Goal: Check status: Check status

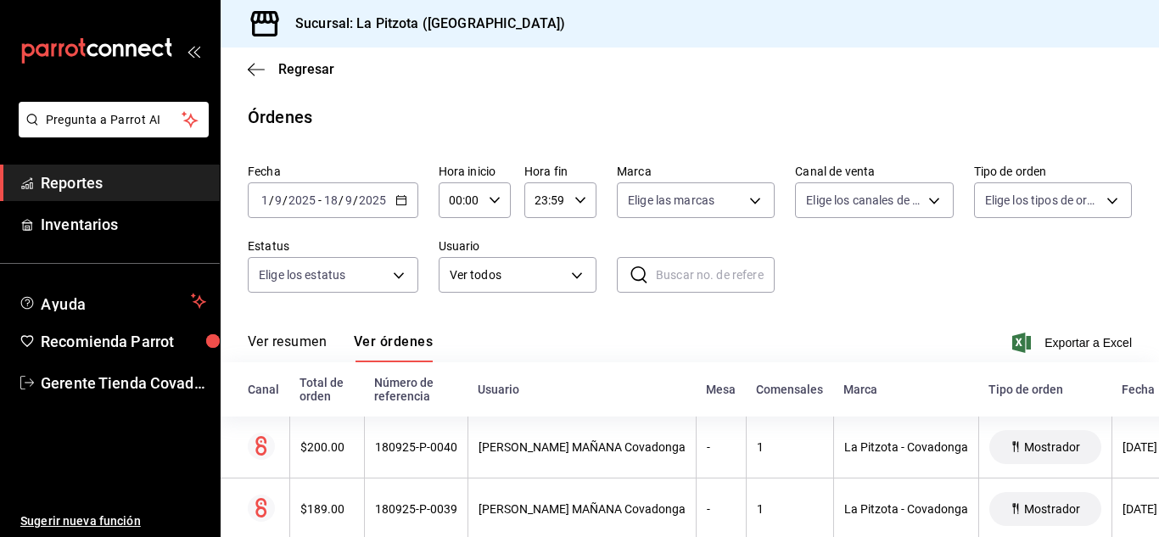
scroll to position [129, 0]
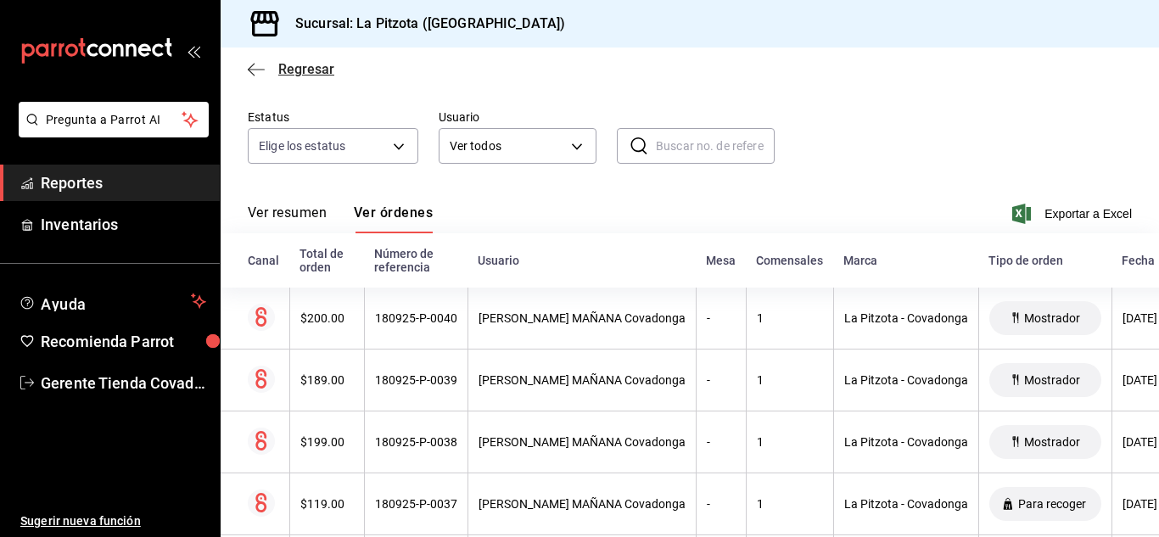
click at [251, 64] on icon "button" at bounding box center [256, 69] width 17 height 15
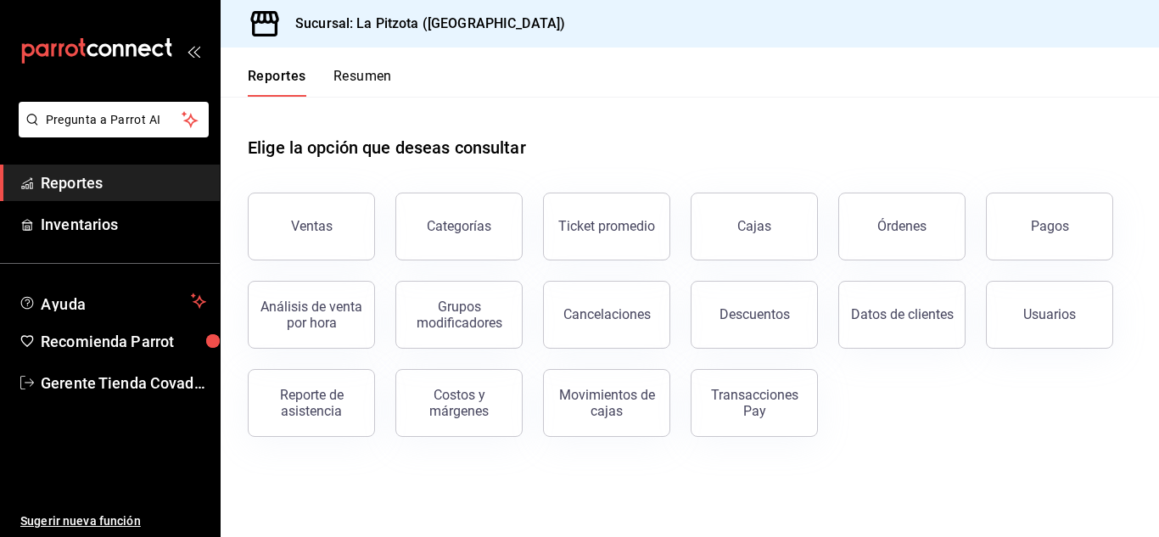
click at [362, 76] on button "Resumen" at bounding box center [362, 82] width 59 height 29
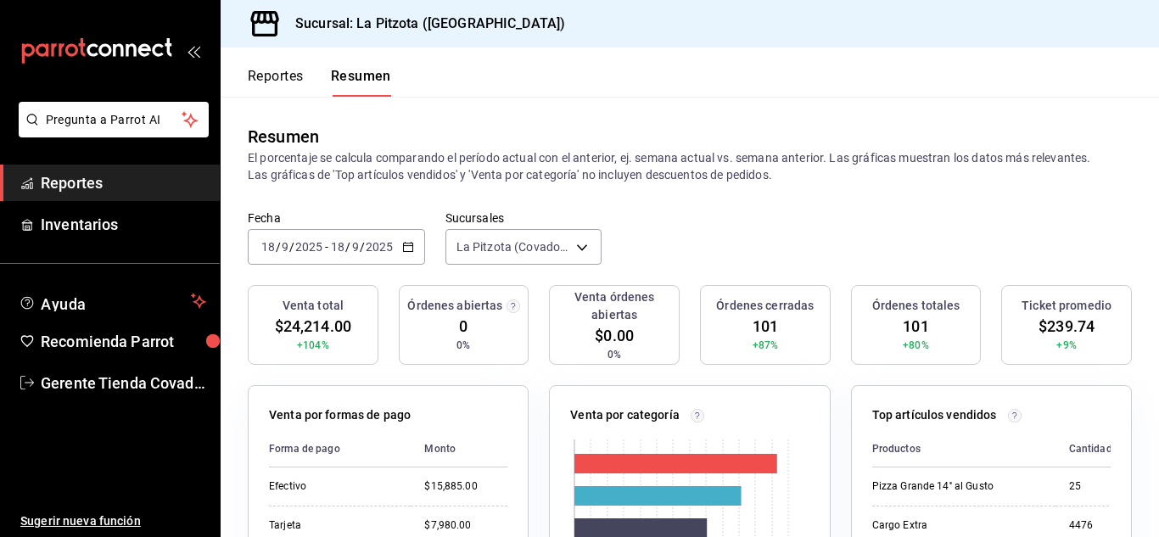
click at [399, 249] on div "[DATE] [DATE] - [DATE] [DATE]" at bounding box center [336, 247] width 177 height 36
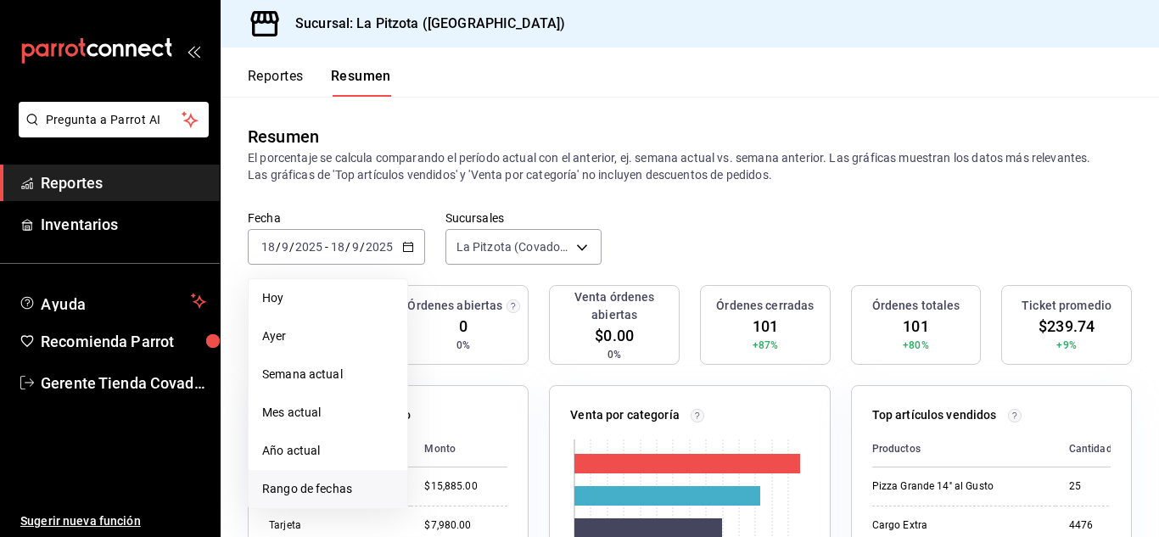
click at [307, 487] on span "Rango de fechas" at bounding box center [328, 489] width 132 height 18
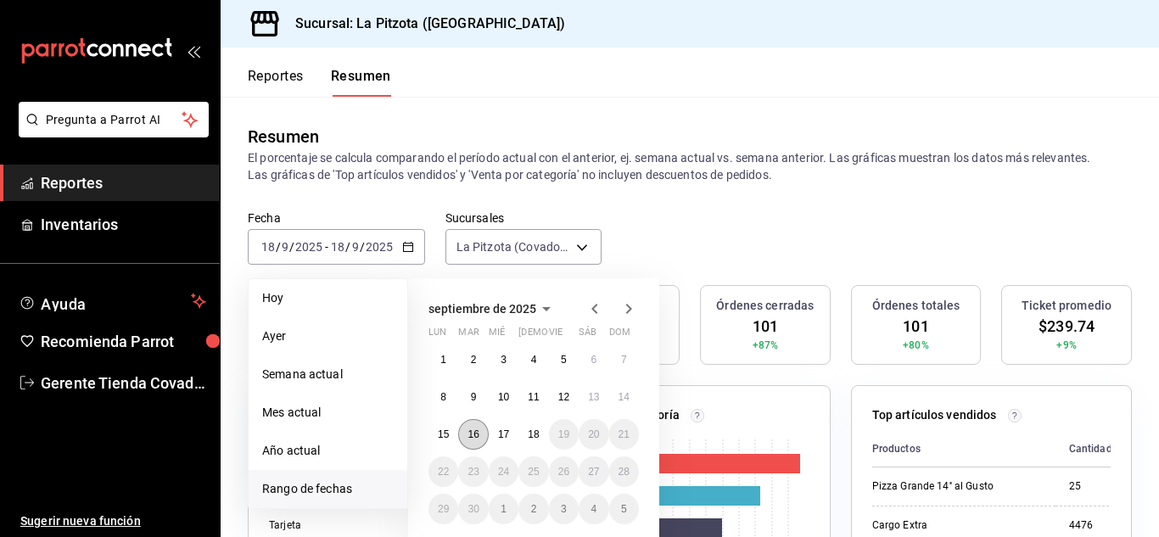
click at [470, 433] on abbr "16" at bounding box center [473, 435] width 11 height 12
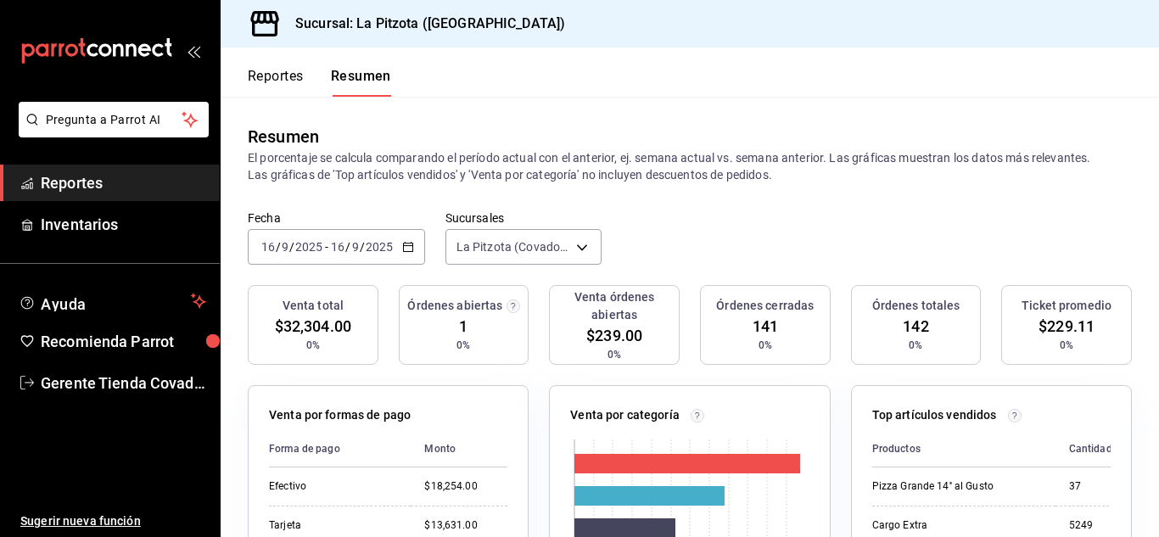
click at [412, 250] on icon "button" at bounding box center [408, 247] width 12 height 12
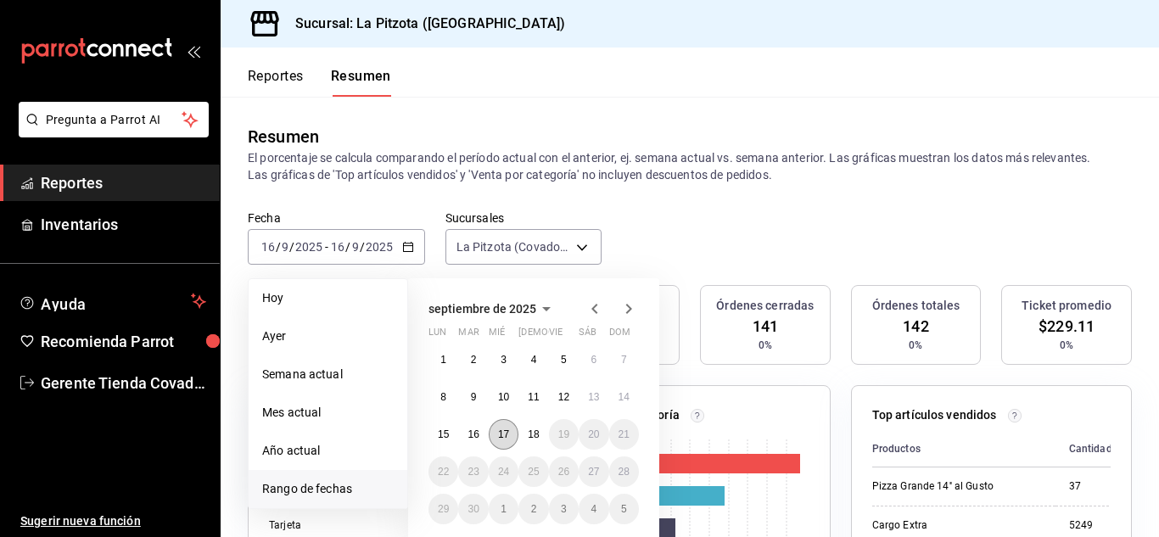
click at [503, 430] on abbr "17" at bounding box center [503, 435] width 11 height 12
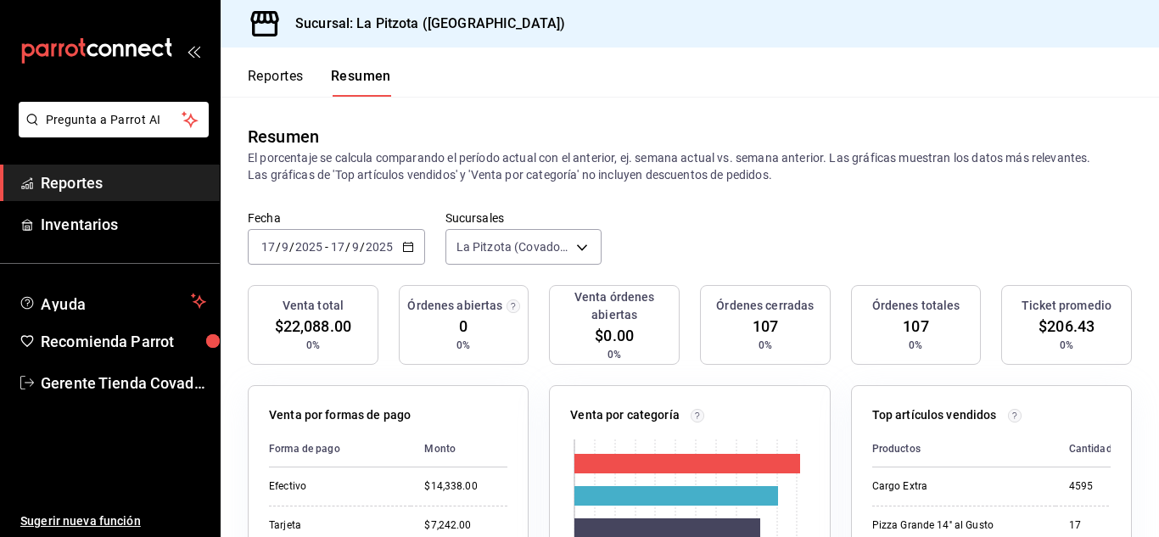
click at [262, 76] on button "Reportes" at bounding box center [276, 82] width 56 height 29
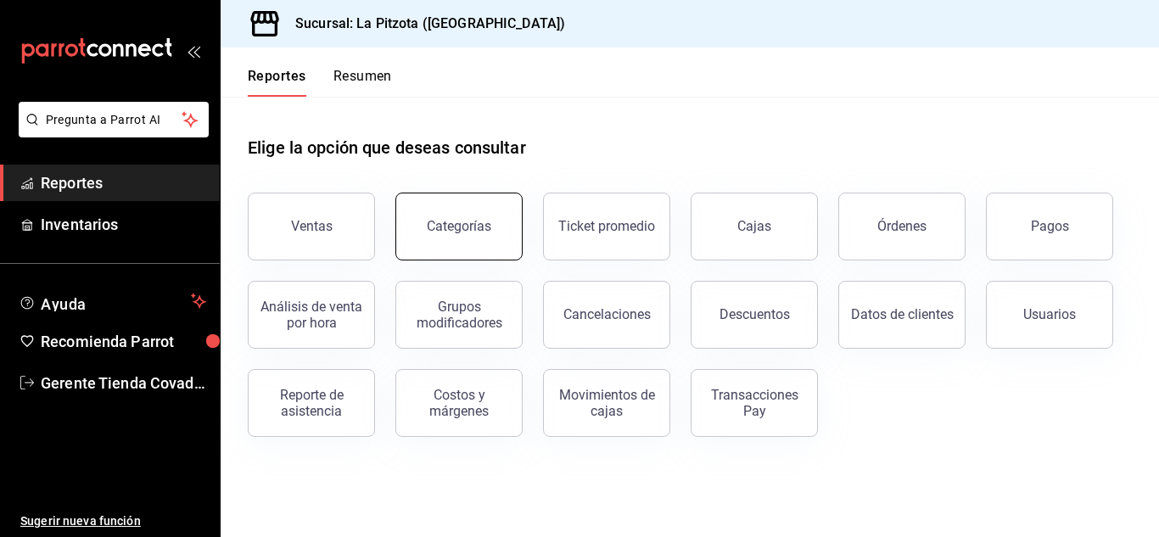
click at [428, 251] on button "Categorías" at bounding box center [458, 227] width 127 height 68
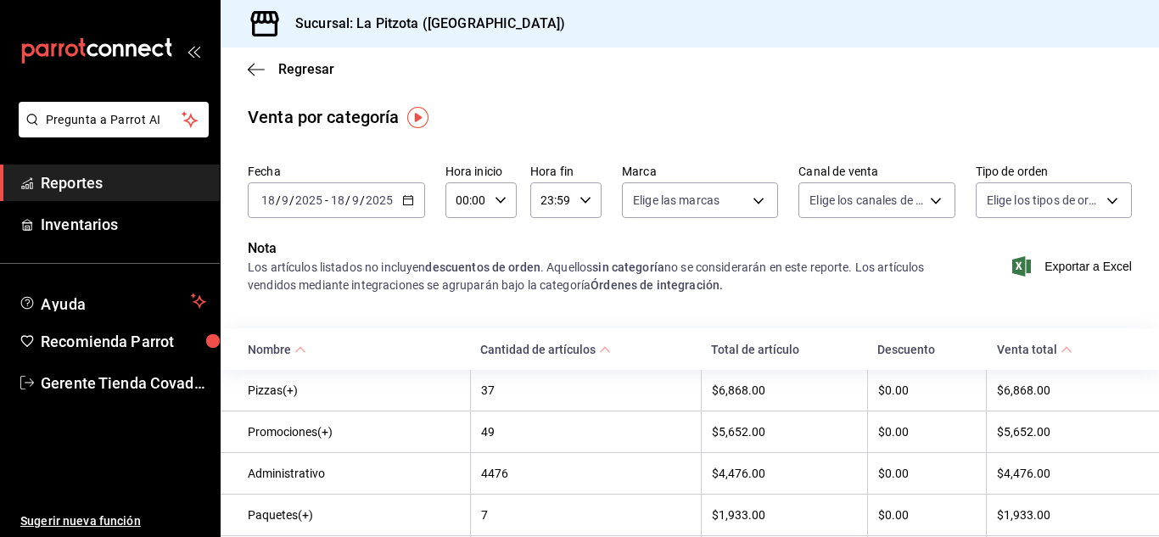
click at [418, 206] on div "[DATE] [DATE] - [DATE] [DATE]" at bounding box center [336, 200] width 177 height 36
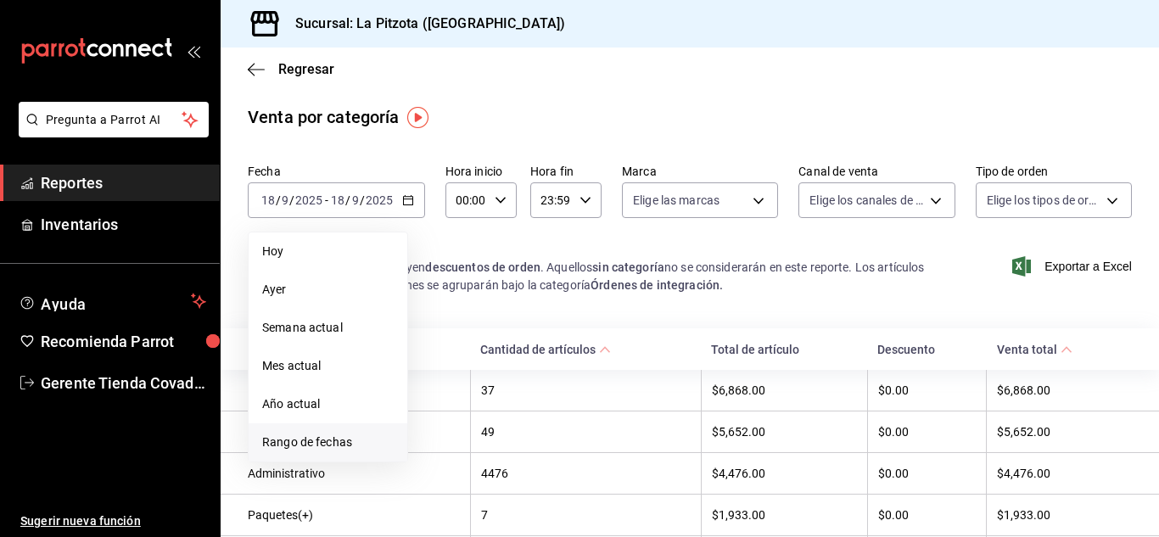
click at [339, 451] on span "Rango de fechas" at bounding box center [328, 443] width 132 height 18
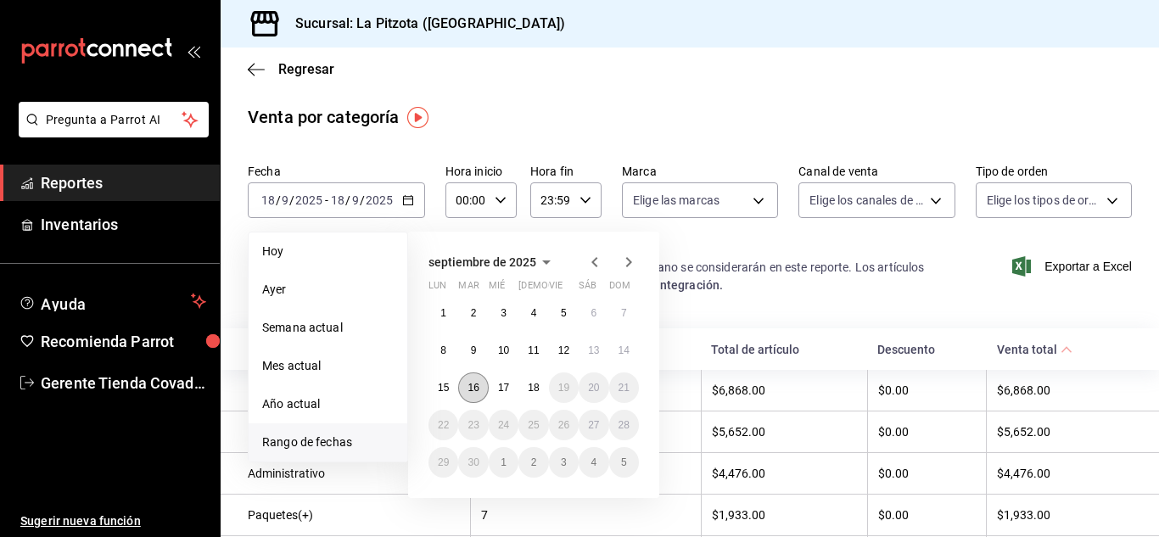
click at [475, 389] on abbr "16" at bounding box center [473, 388] width 11 height 12
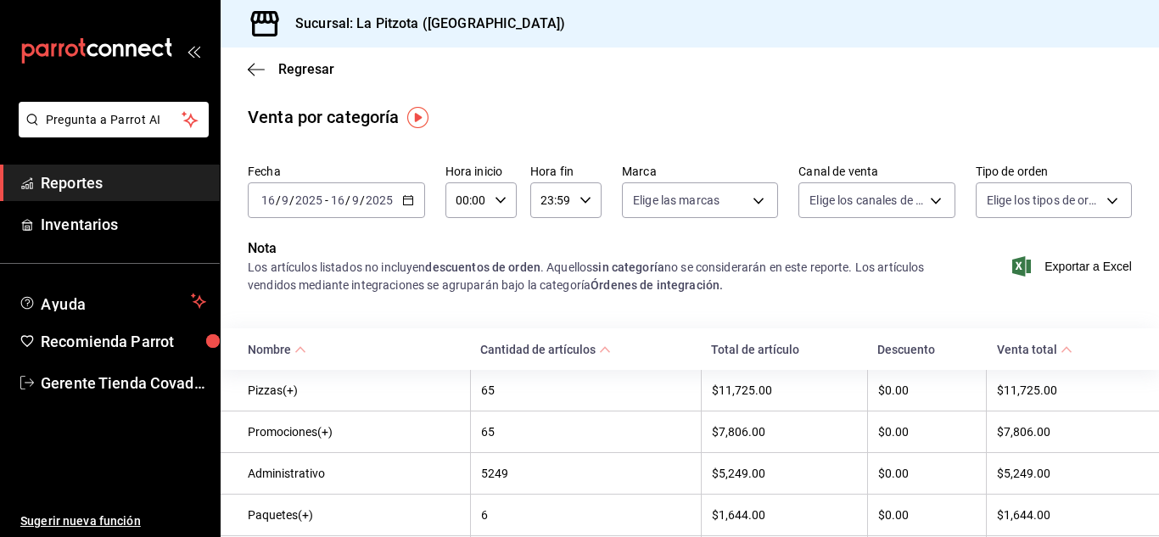
click at [407, 203] on icon "button" at bounding box center [408, 200] width 12 height 12
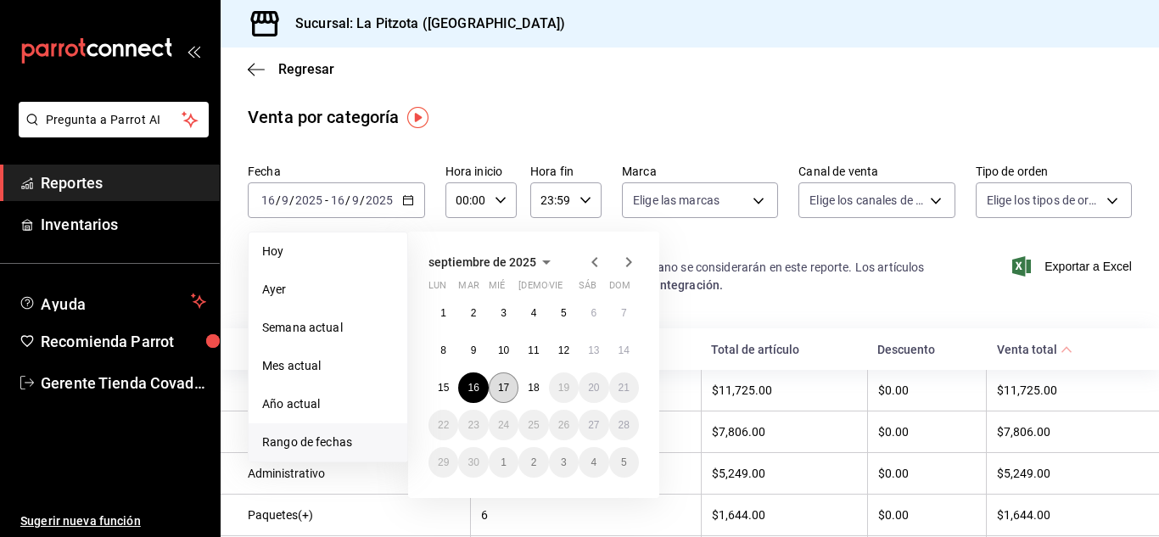
click at [507, 387] on abbr "17" at bounding box center [503, 388] width 11 height 12
